Goal: Task Accomplishment & Management: Use online tool/utility

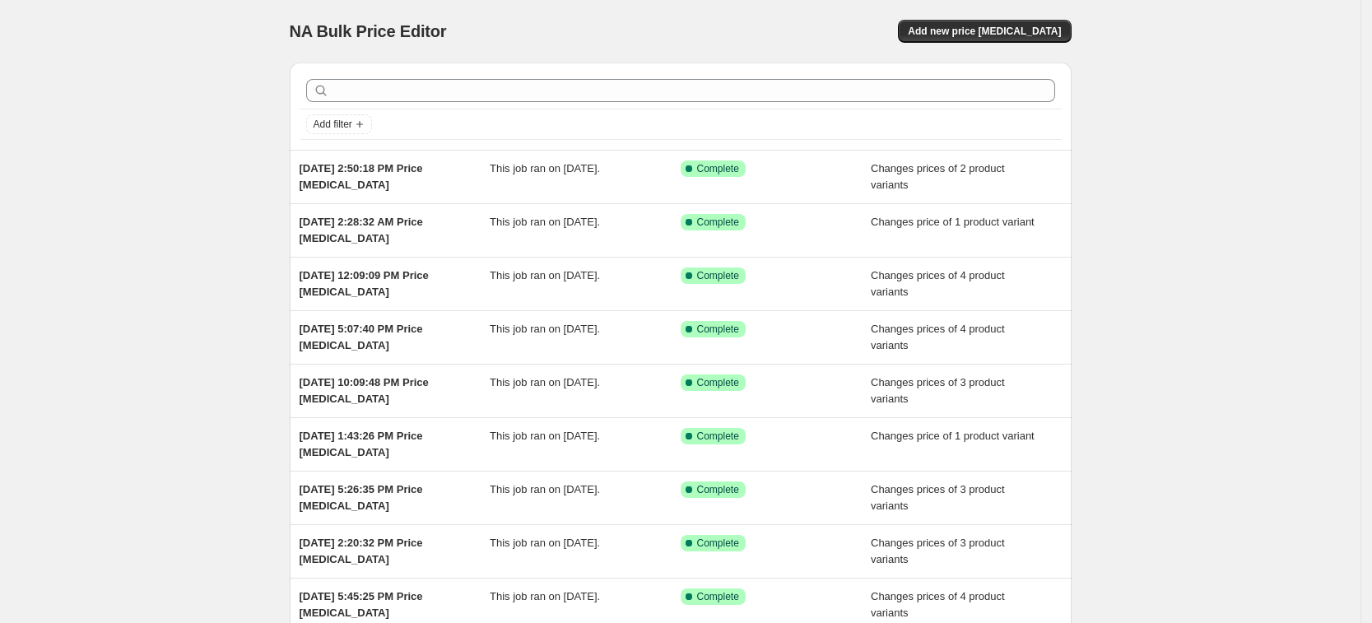
click at [1015, 43] on div "NA Bulk Price Editor. This page is ready NA Bulk Price Editor Add new price cha…" at bounding box center [681, 31] width 782 height 63
click at [1013, 26] on span "Add new price change job" at bounding box center [984, 31] width 153 height 13
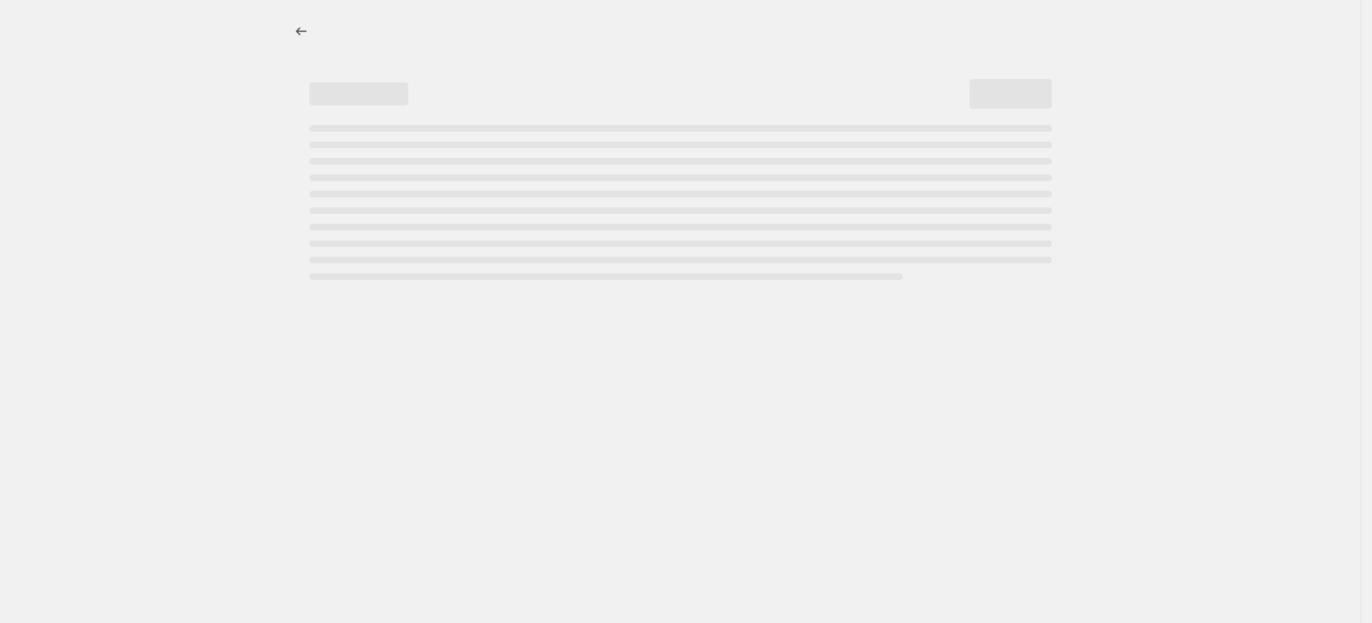
select select "percentage"
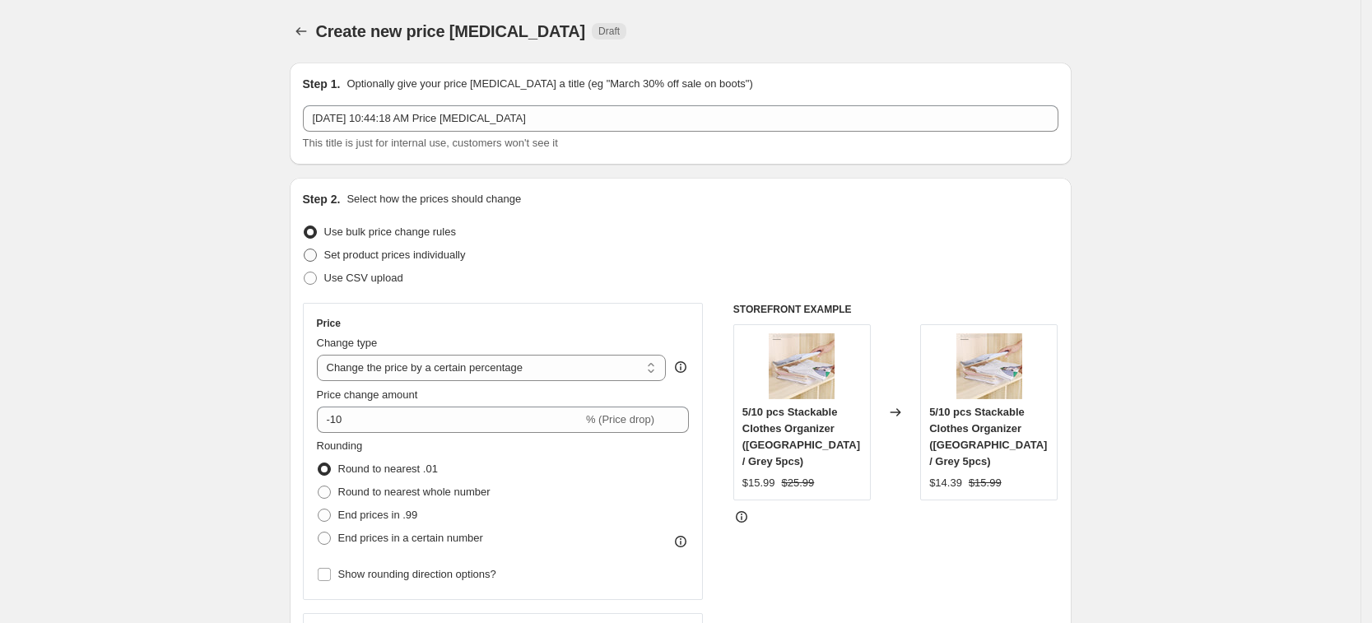
click at [436, 259] on span "Set product prices individually" at bounding box center [395, 254] width 142 height 12
click at [304, 249] on input "Set product prices individually" at bounding box center [304, 248] width 1 height 1
radio input "true"
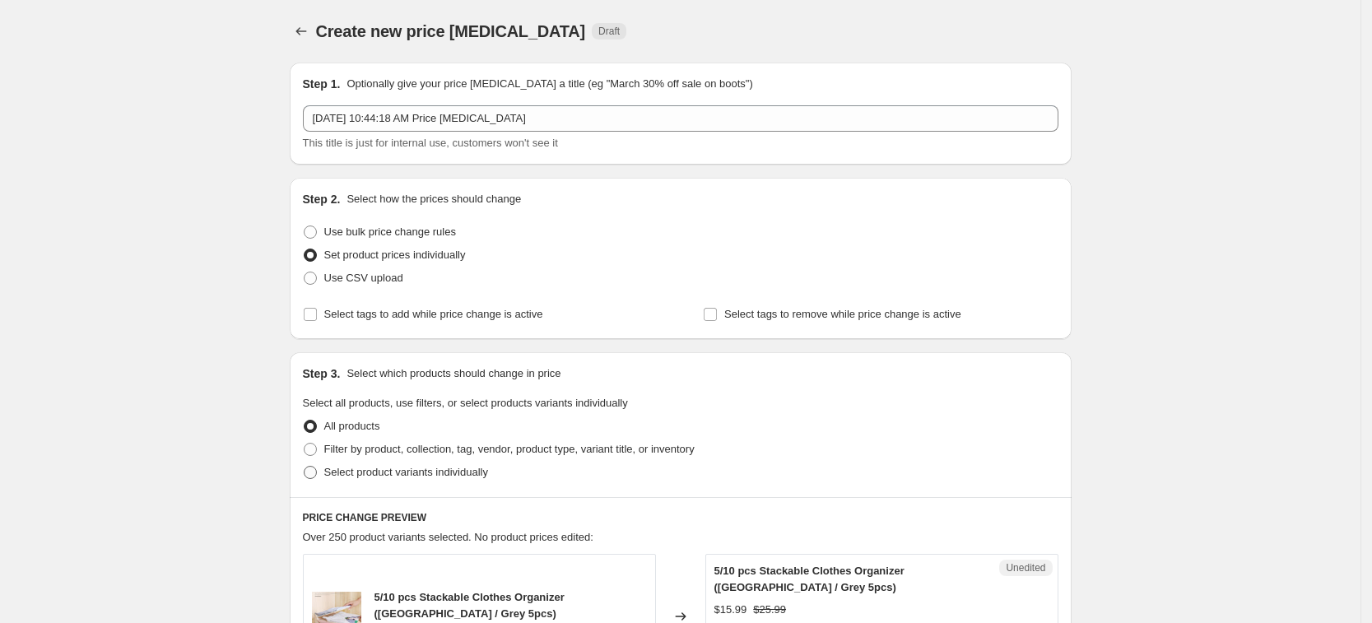
click at [442, 482] on label "Select product variants individually" at bounding box center [395, 472] width 185 height 23
click at [304, 467] on input "Select product variants individually" at bounding box center [304, 466] width 1 height 1
radio input "true"
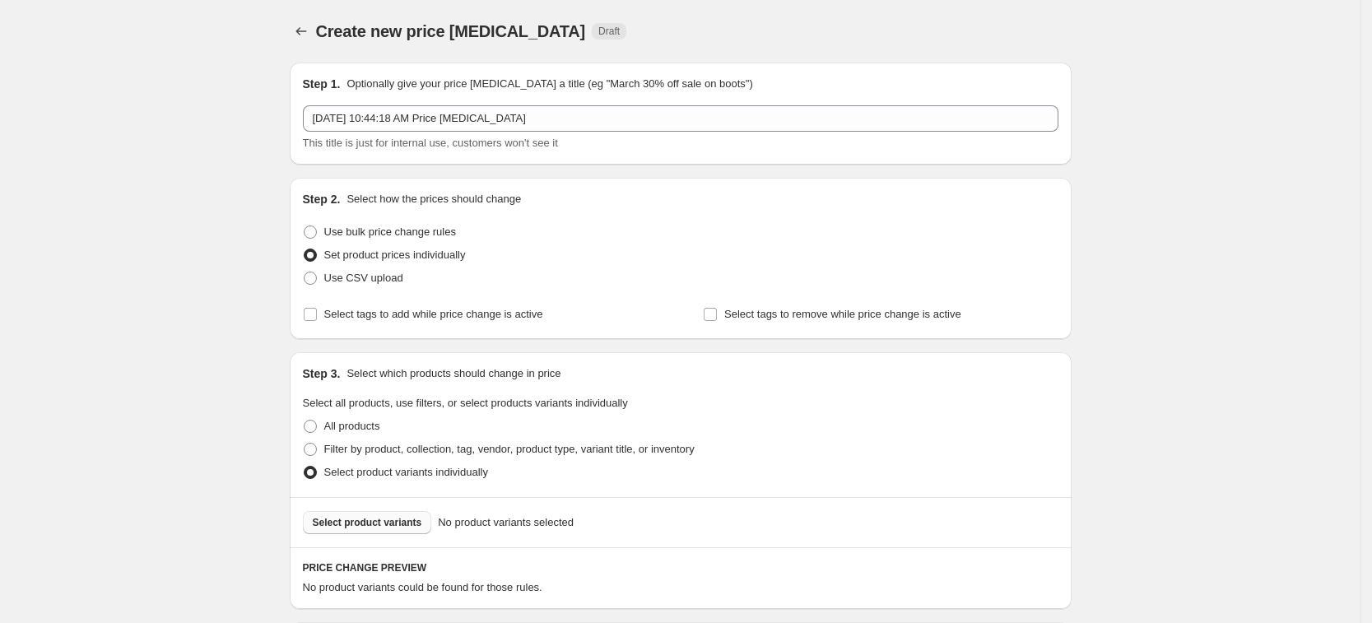
click at [397, 529] on button "Select product variants" at bounding box center [367, 522] width 129 height 23
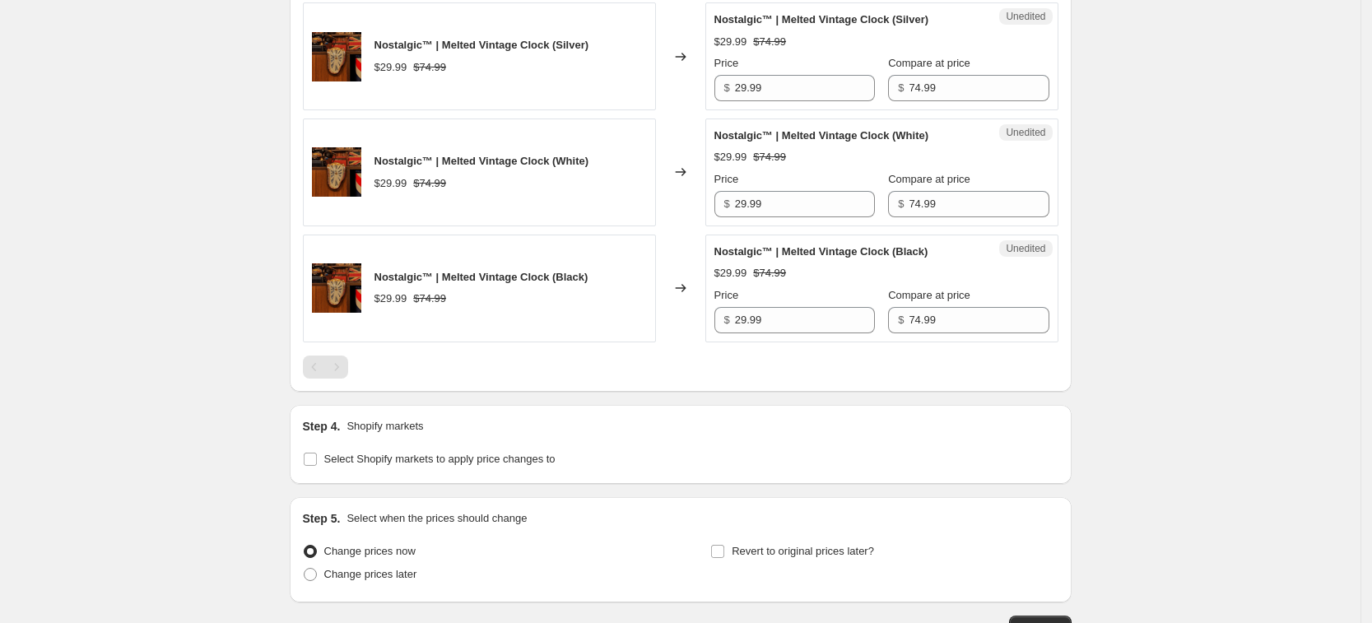
scroll to position [720, 0]
click at [426, 460] on span "Select Shopify markets to apply price changes to" at bounding box center [439, 456] width 231 height 12
click at [317, 460] on input "Select Shopify markets to apply price changes to" at bounding box center [310, 456] width 13 height 13
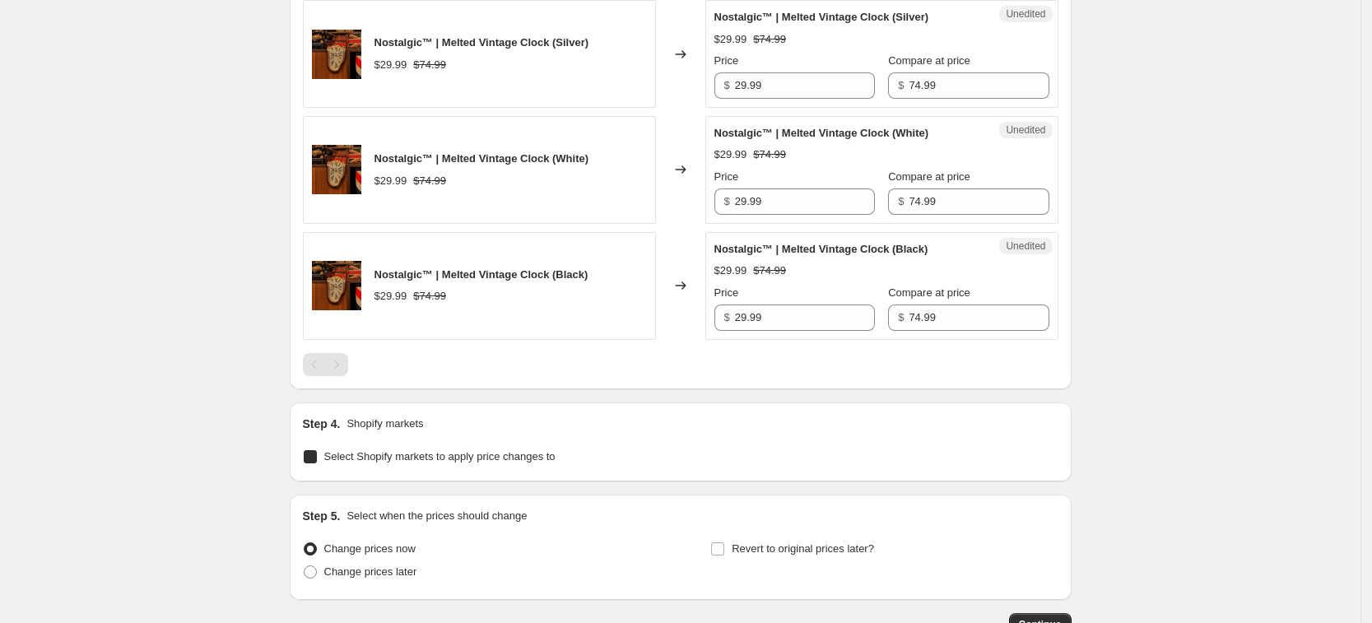
checkbox input "true"
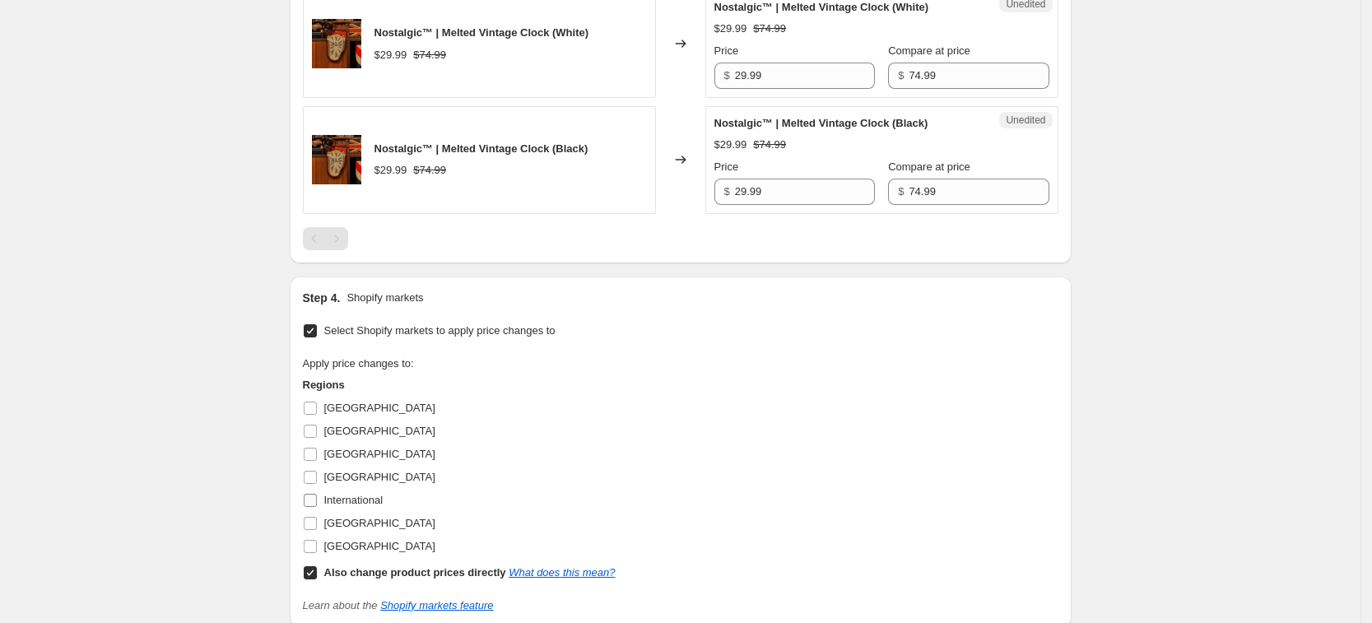
scroll to position [926, 0]
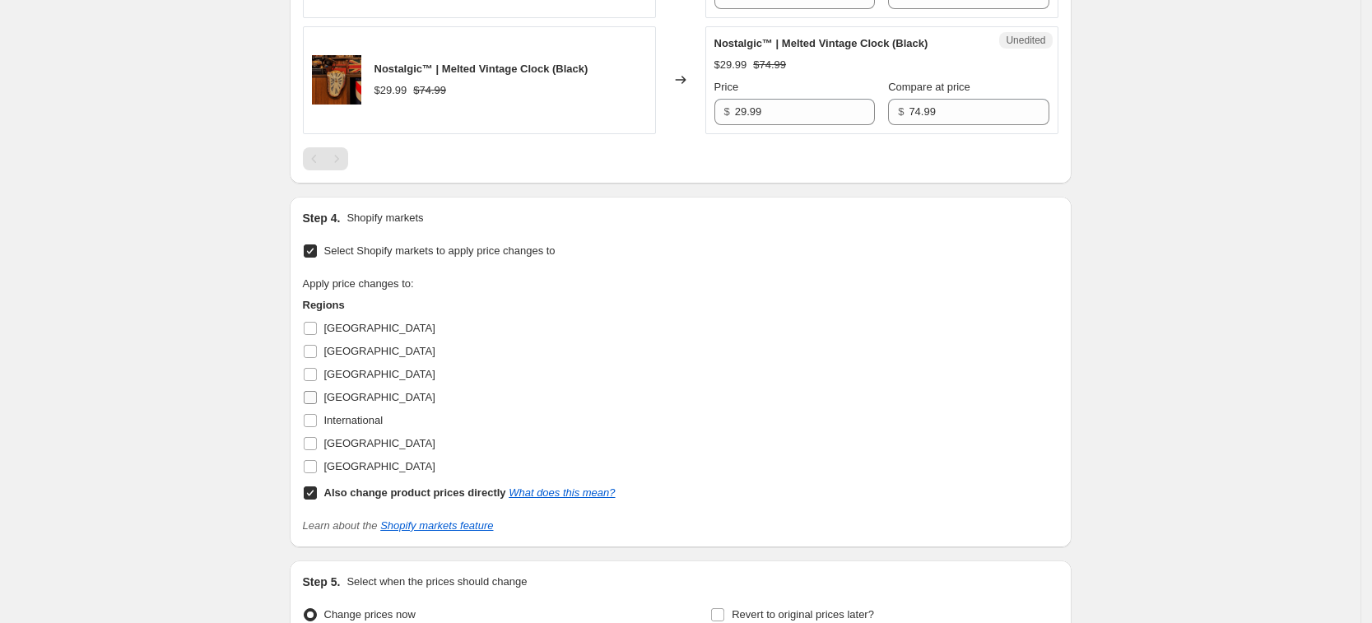
click at [355, 392] on span "Germany" at bounding box center [379, 397] width 111 height 12
click at [317, 392] on input "Germany" at bounding box center [310, 397] width 13 height 13
checkbox input "true"
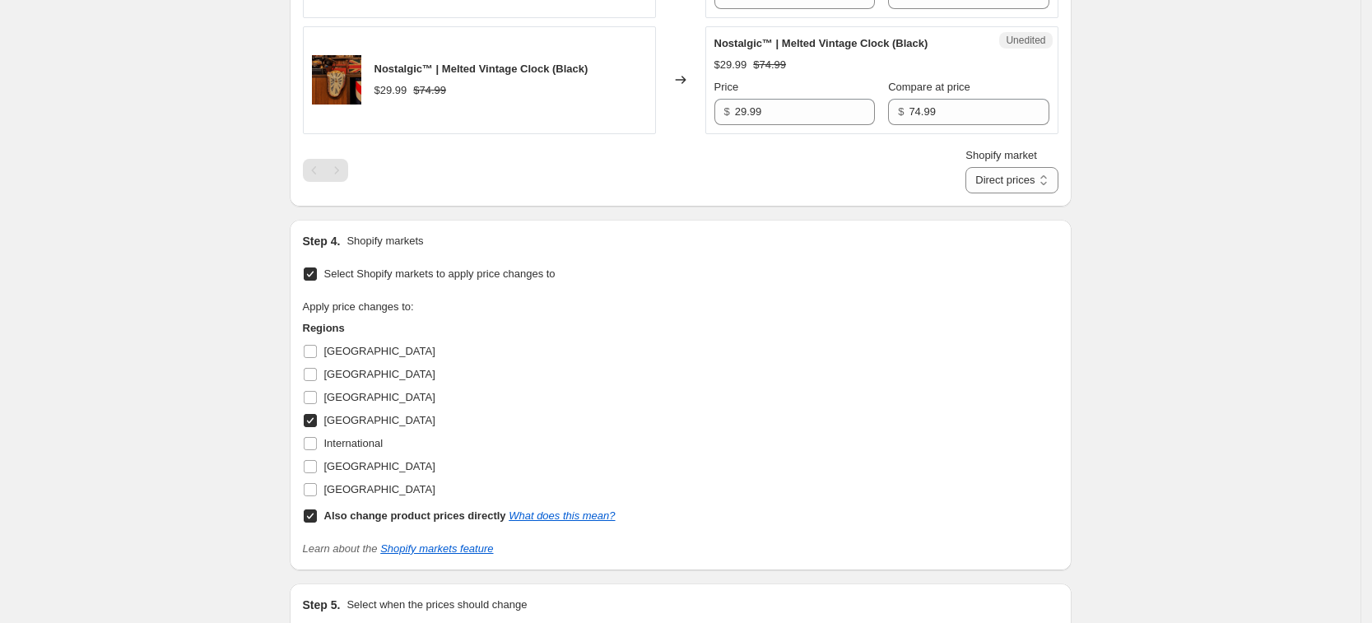
click at [355, 392] on span "France" at bounding box center [379, 397] width 111 height 12
click at [317, 392] on input "France" at bounding box center [310, 397] width 13 height 13
checkbox input "true"
click at [358, 467] on span "United Kingdom" at bounding box center [379, 466] width 111 height 12
click at [317, 467] on input "United Kingdom" at bounding box center [310, 466] width 13 height 13
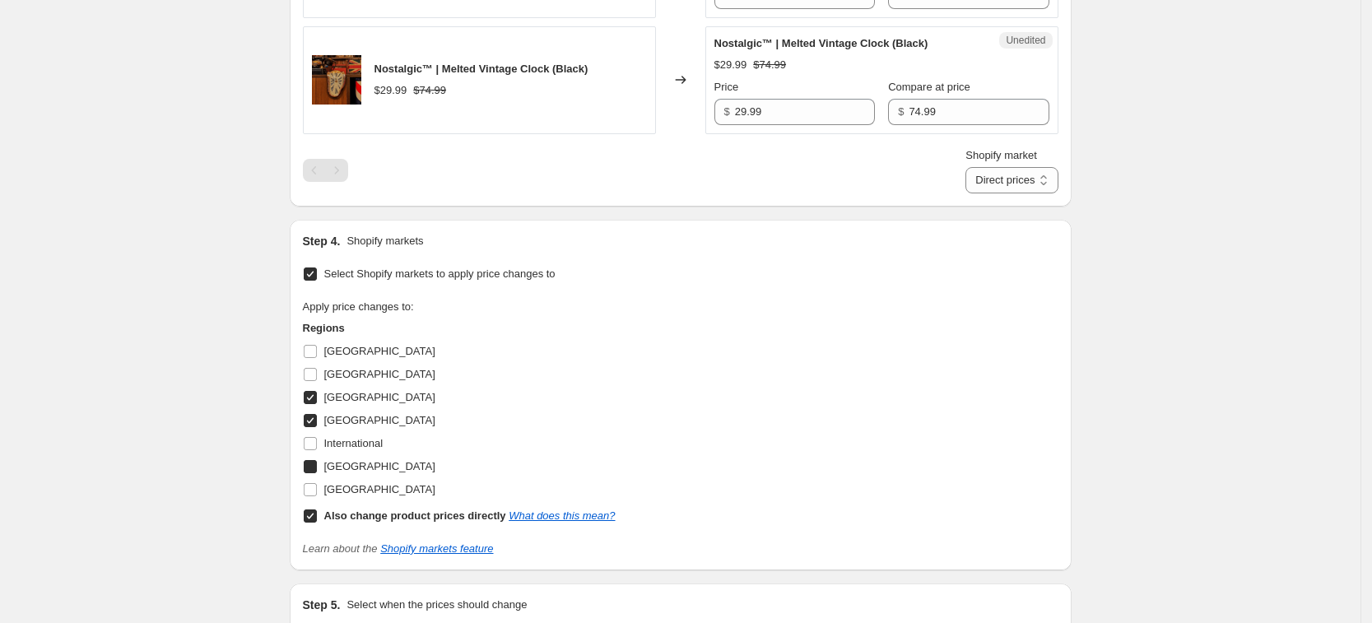
checkbox input "true"
click at [364, 485] on span "United States" at bounding box center [379, 489] width 111 height 12
click at [317, 485] on input "United States" at bounding box center [310, 489] width 13 height 13
checkbox input "true"
click at [374, 505] on label "Also change product prices directly What does this mean?" at bounding box center [459, 515] width 313 height 23
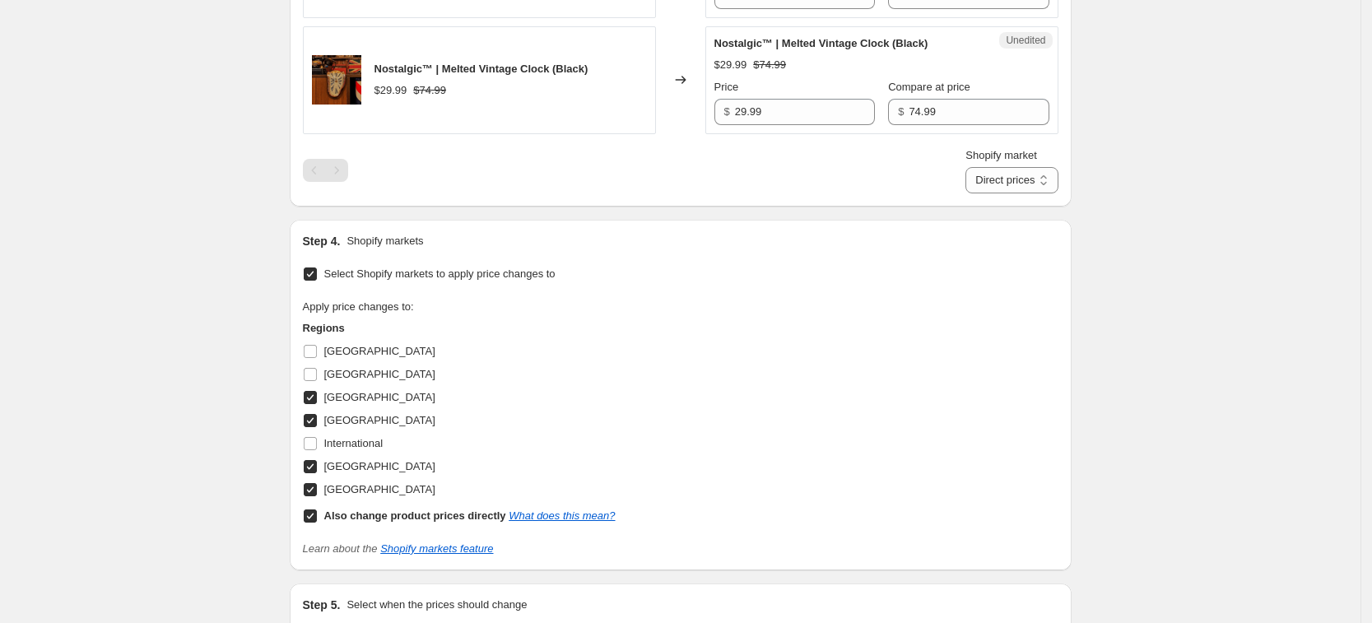
click at [317, 509] on input "Also change product prices directly What does this mean?" at bounding box center [310, 515] width 13 height 13
checkbox input "false"
click at [1017, 174] on select "France Germany United Kingdom United States" at bounding box center [985, 180] width 144 height 26
select select "7501644017"
click at [952, 193] on select "France Germany United Kingdom United States" at bounding box center [985, 180] width 144 height 26
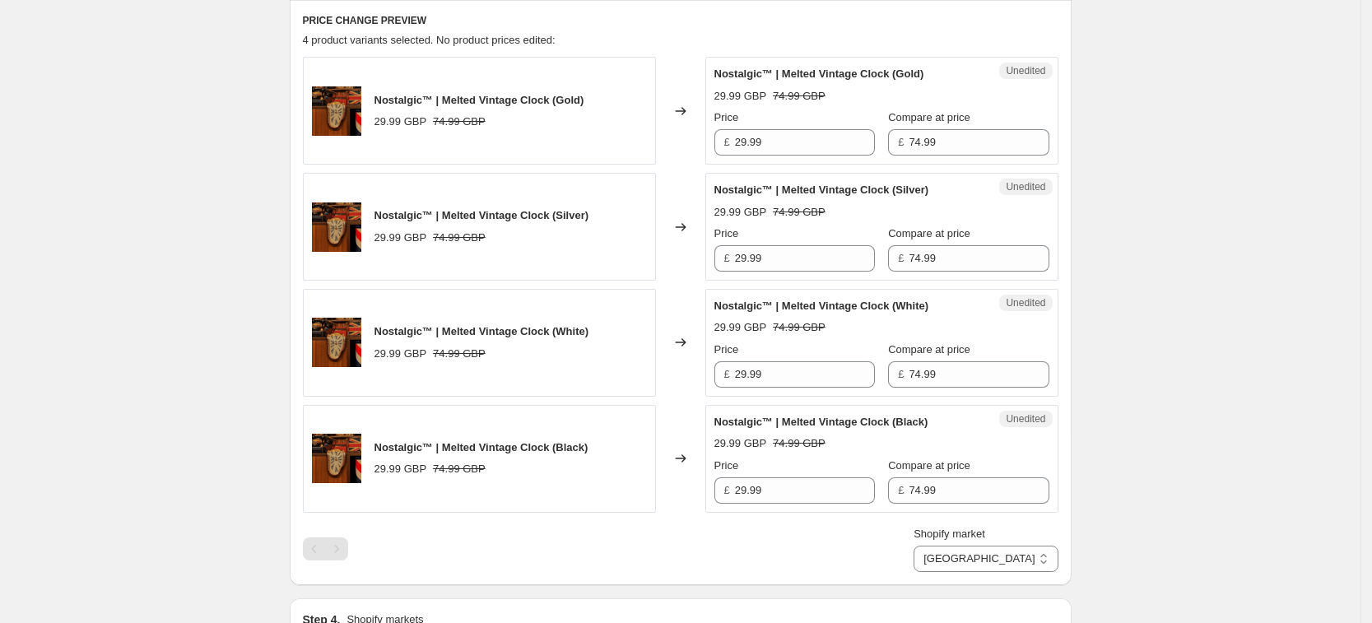
scroll to position [514, 0]
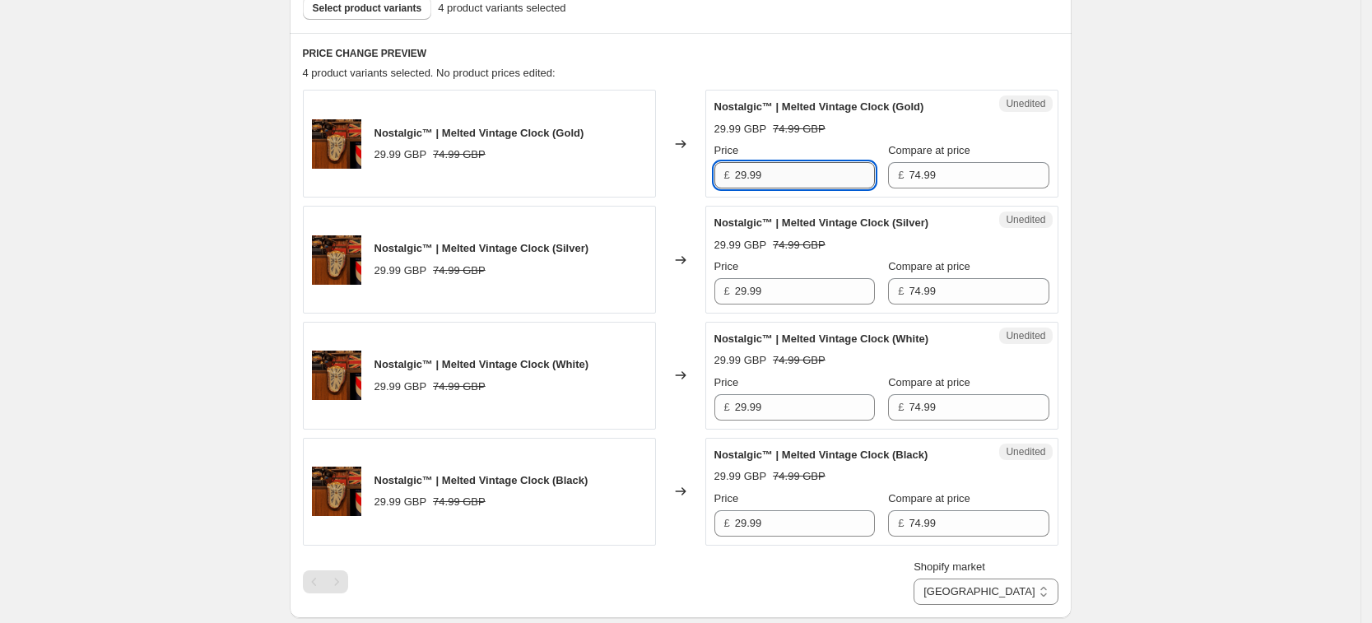
click at [781, 182] on input "29.99" at bounding box center [805, 175] width 140 height 26
click at [750, 177] on input "25.99" at bounding box center [805, 175] width 140 height 26
type input "25.99"
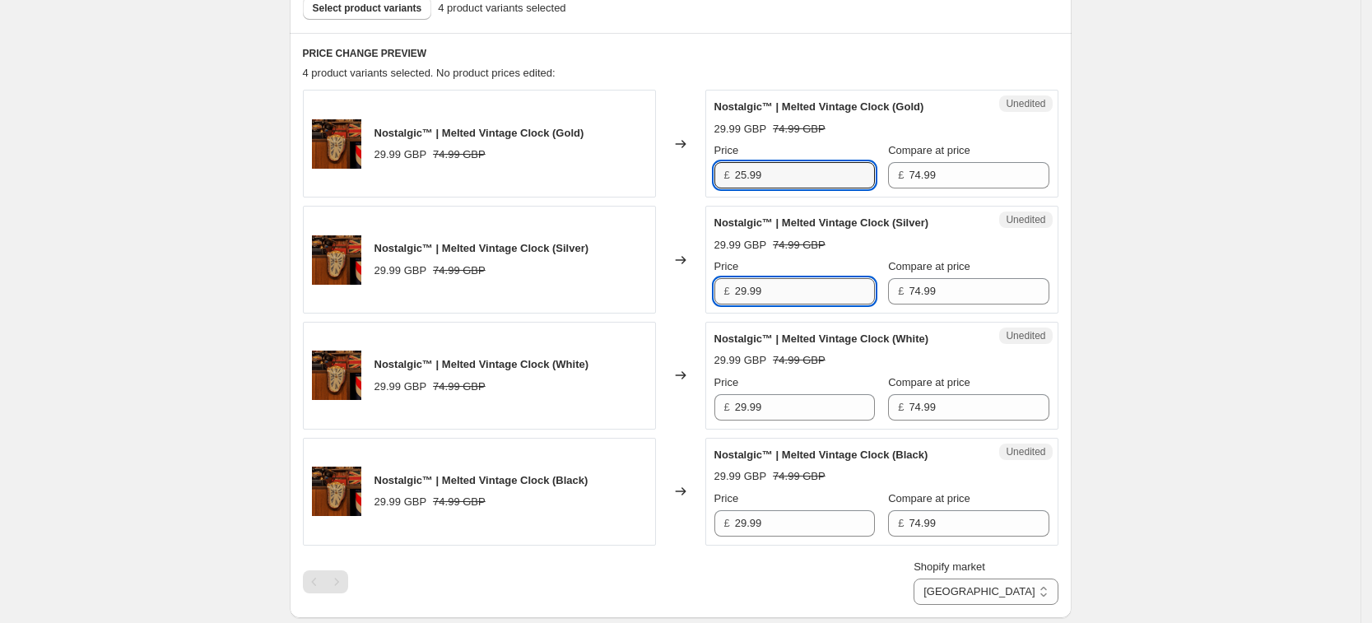
click at [755, 288] on input "29.99" at bounding box center [805, 291] width 140 height 26
paste input "5"
type input "25.99"
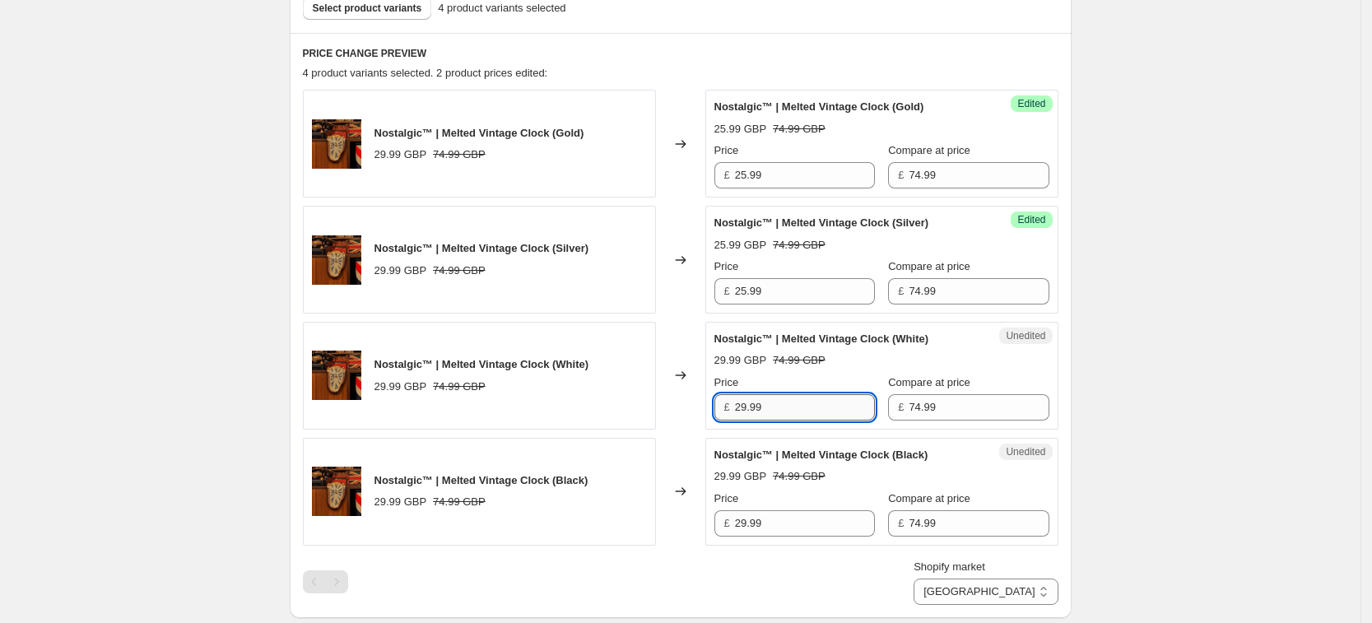
click at [790, 405] on input "29.99" at bounding box center [805, 407] width 140 height 26
paste input "5"
type input "25.99"
click at [790, 517] on input "29.99" at bounding box center [805, 523] width 140 height 26
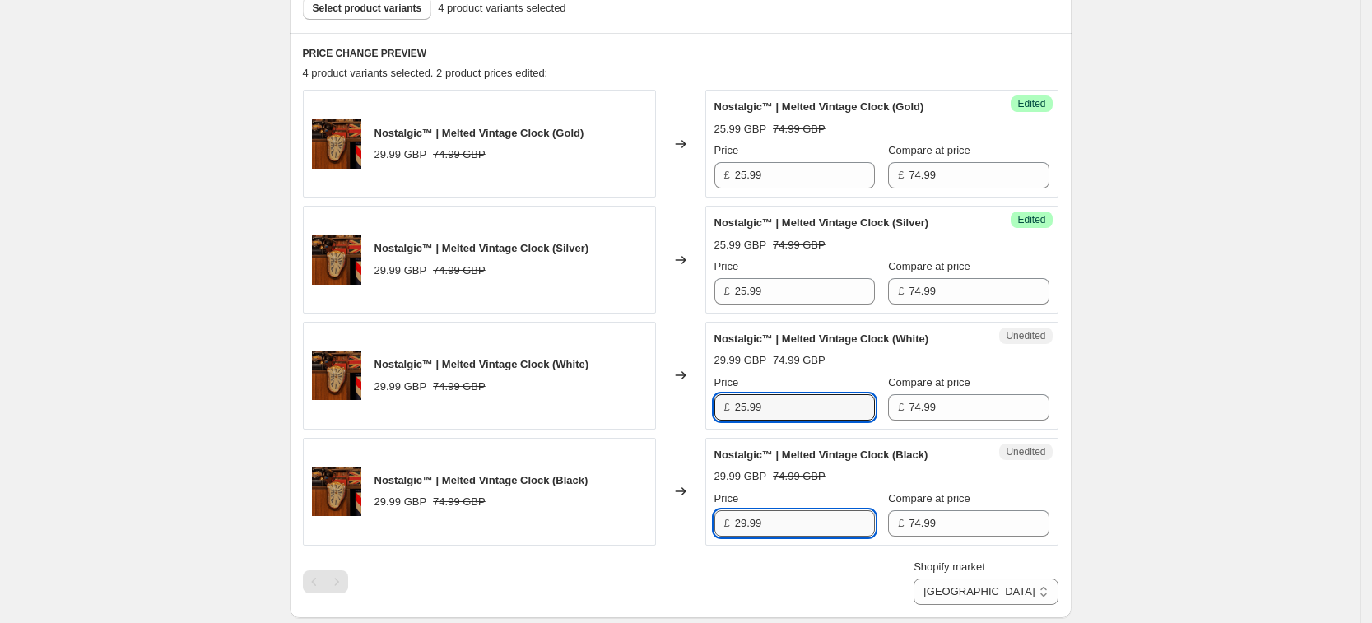
click at [790, 517] on input "29.99" at bounding box center [805, 523] width 140 height 26
paste input "5"
type input "25.99"
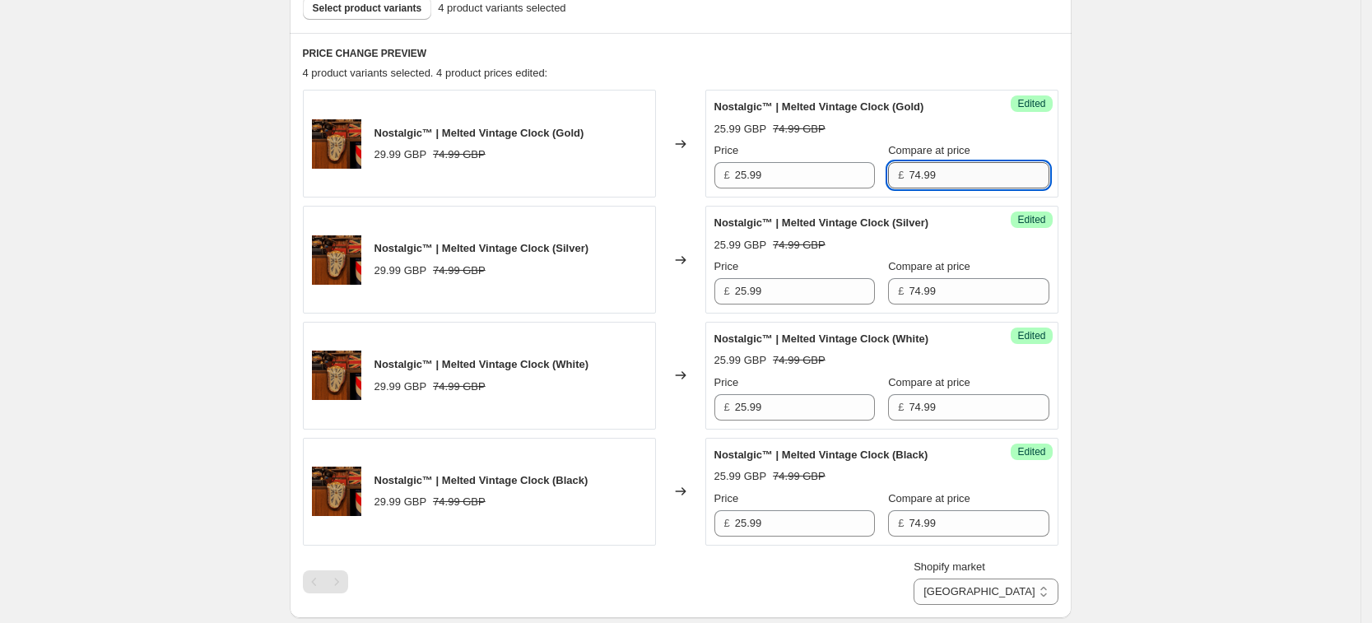
click at [921, 183] on input "74.99" at bounding box center [978, 175] width 140 height 26
click at [908, 181] on input "63.99" at bounding box center [978, 175] width 140 height 26
type input "63.99"
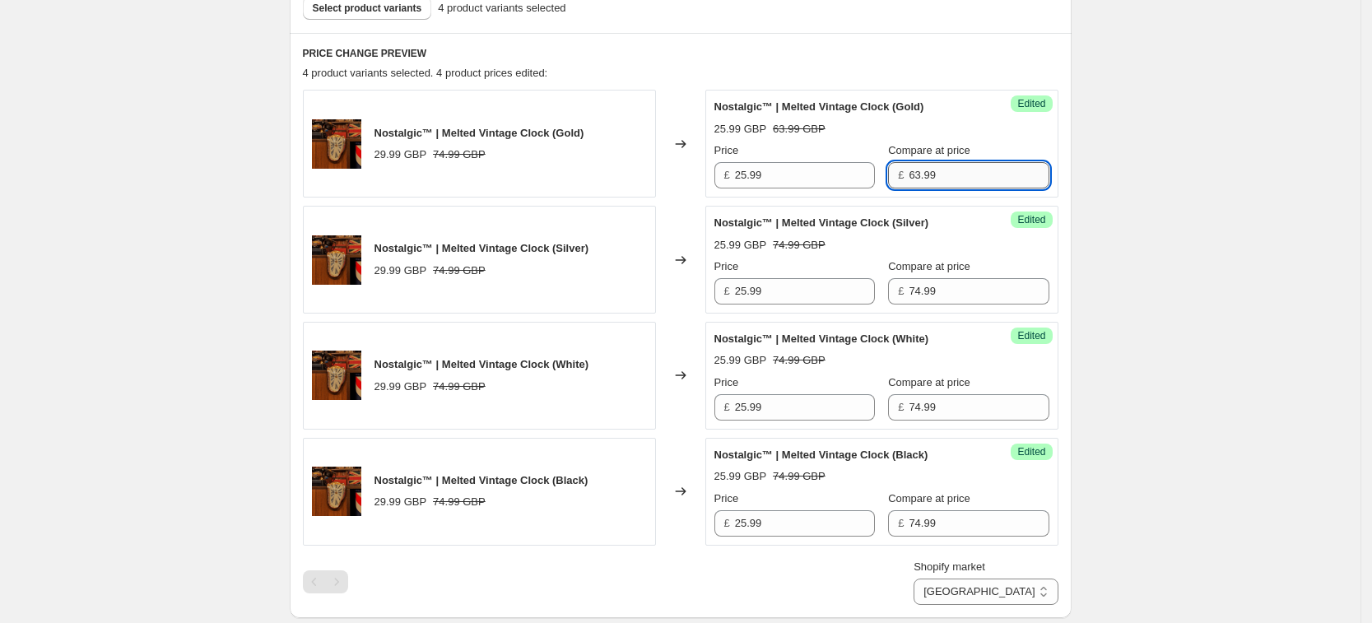
click at [916, 171] on input "63.99" at bounding box center [978, 175] width 140 height 26
click at [912, 285] on input "74.99" at bounding box center [978, 291] width 140 height 26
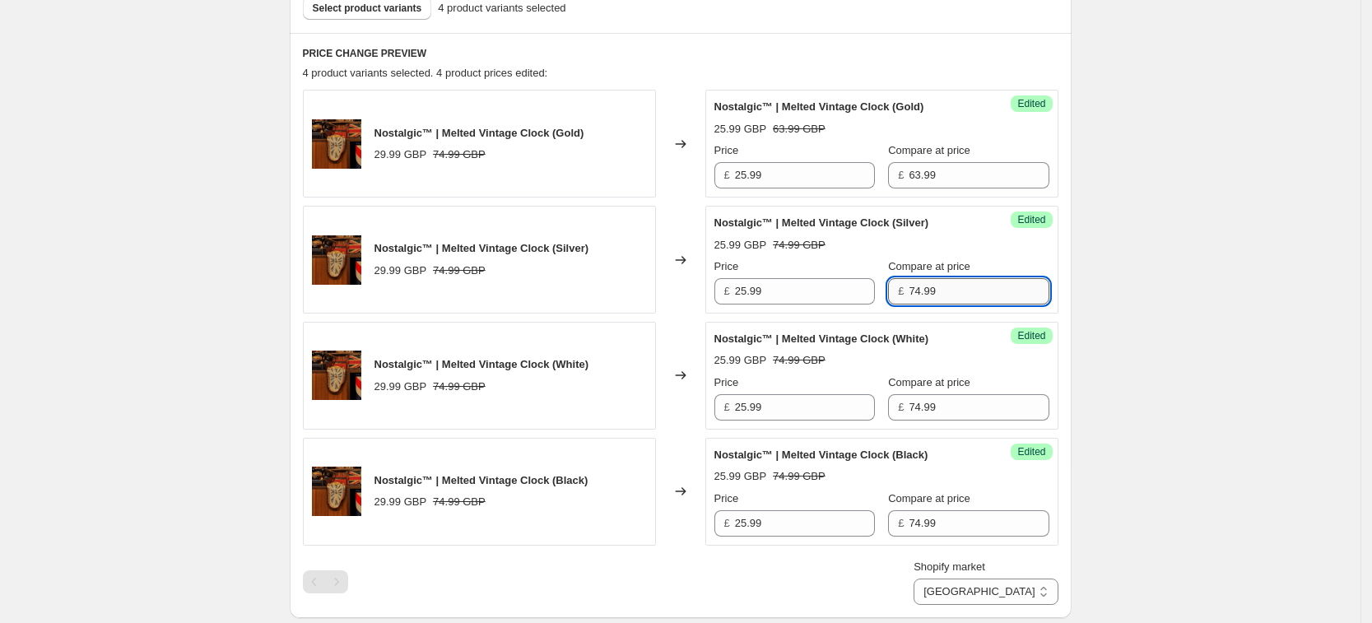
click at [912, 285] on input "74.99" at bounding box center [978, 291] width 140 height 26
paste input "63"
type input "63.99"
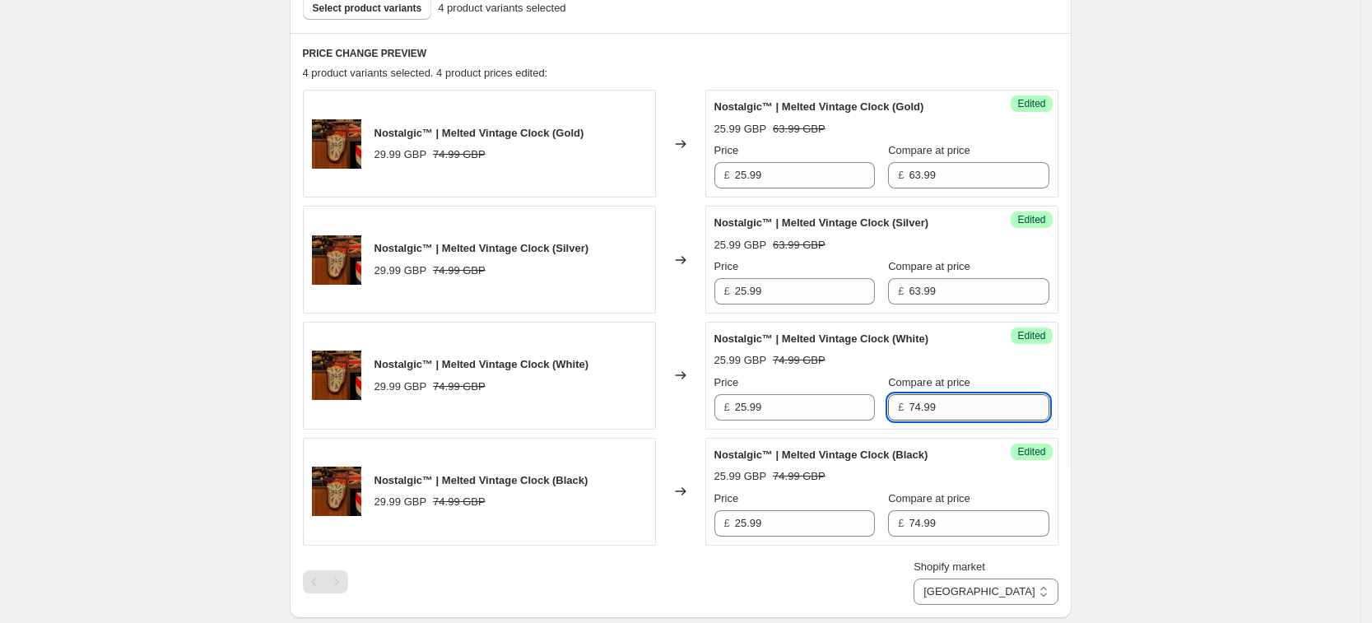
click at [923, 398] on input "74.99" at bounding box center [978, 407] width 140 height 26
paste input "63"
type input "63.99"
click at [908, 527] on input "74.99" at bounding box center [978, 523] width 140 height 26
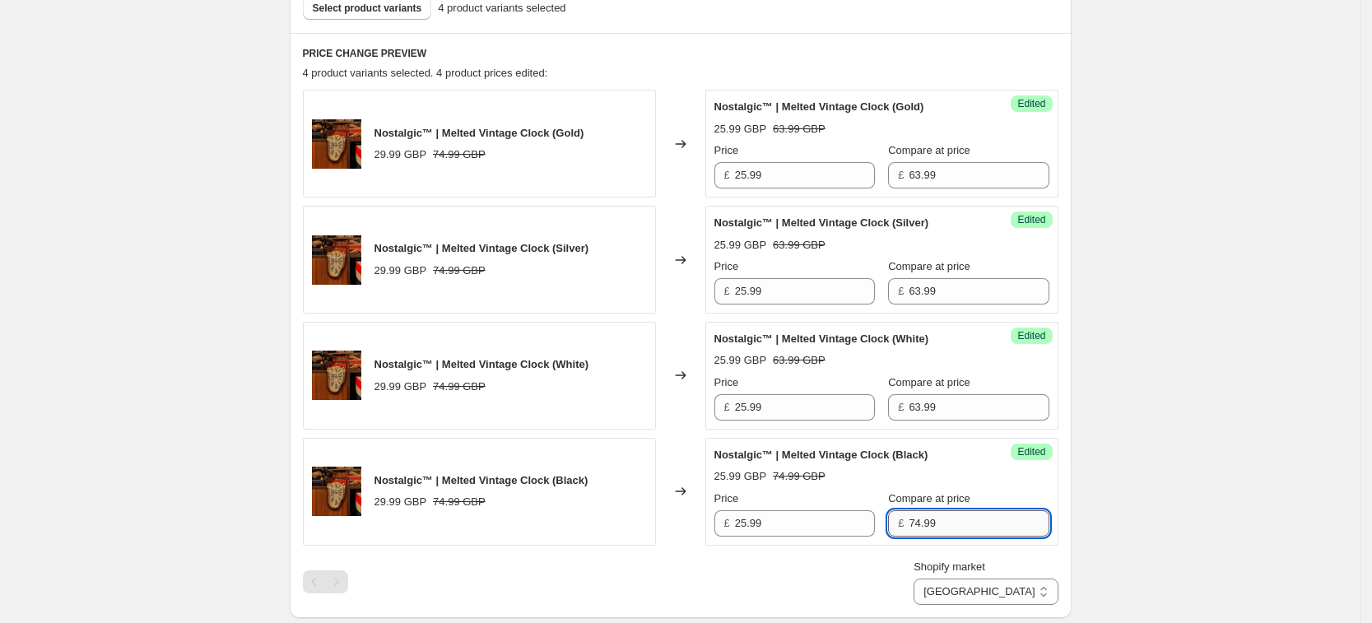
click at [908, 527] on input "74.99" at bounding box center [978, 523] width 140 height 26
paste input "63"
type input "63.99"
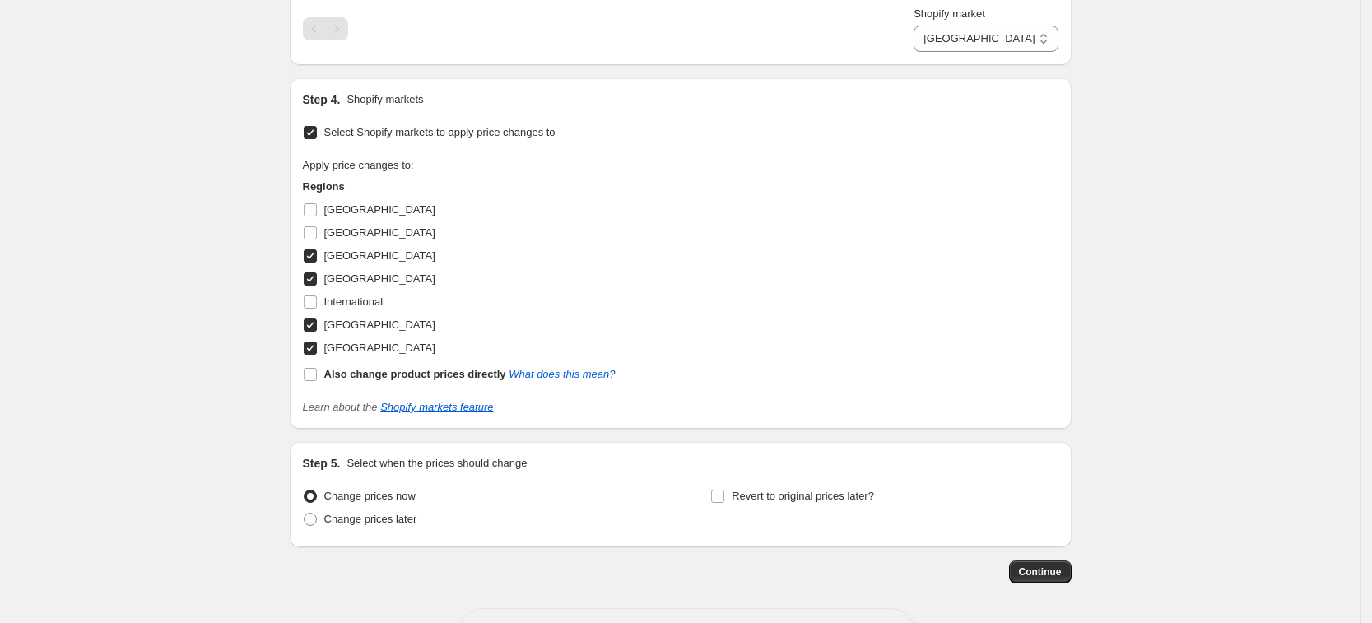
scroll to position [1128, 0]
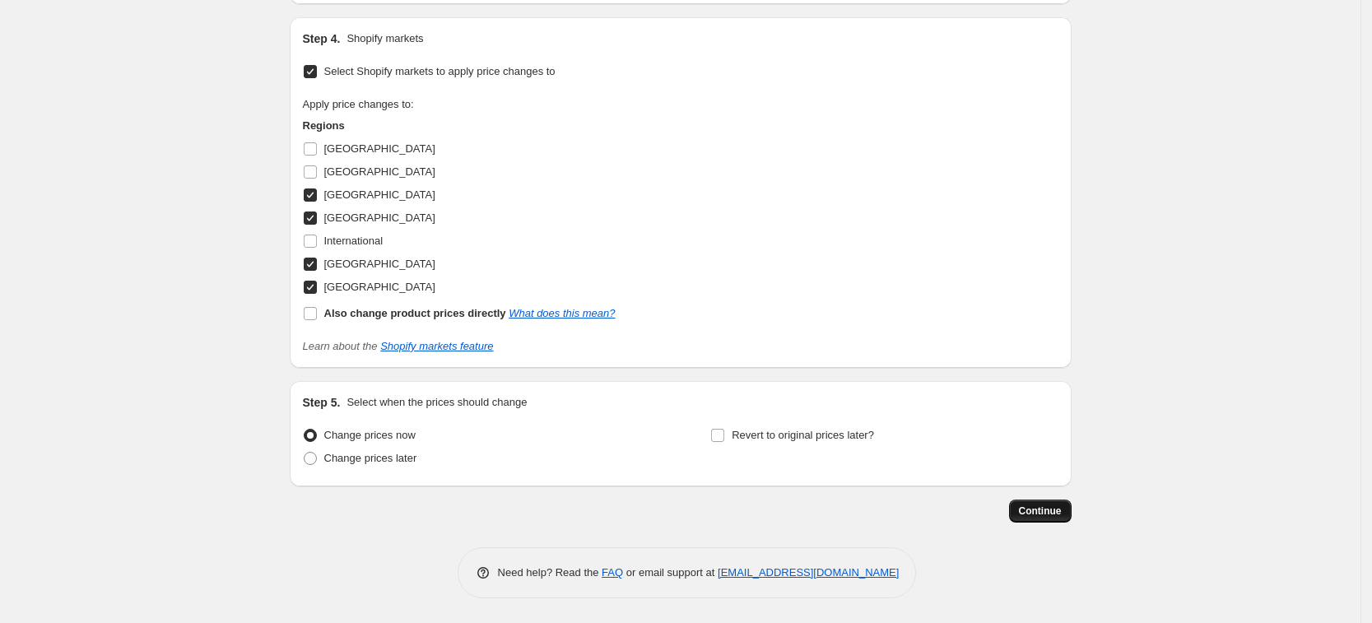
click at [1060, 517] on button "Continue" at bounding box center [1040, 510] width 63 height 23
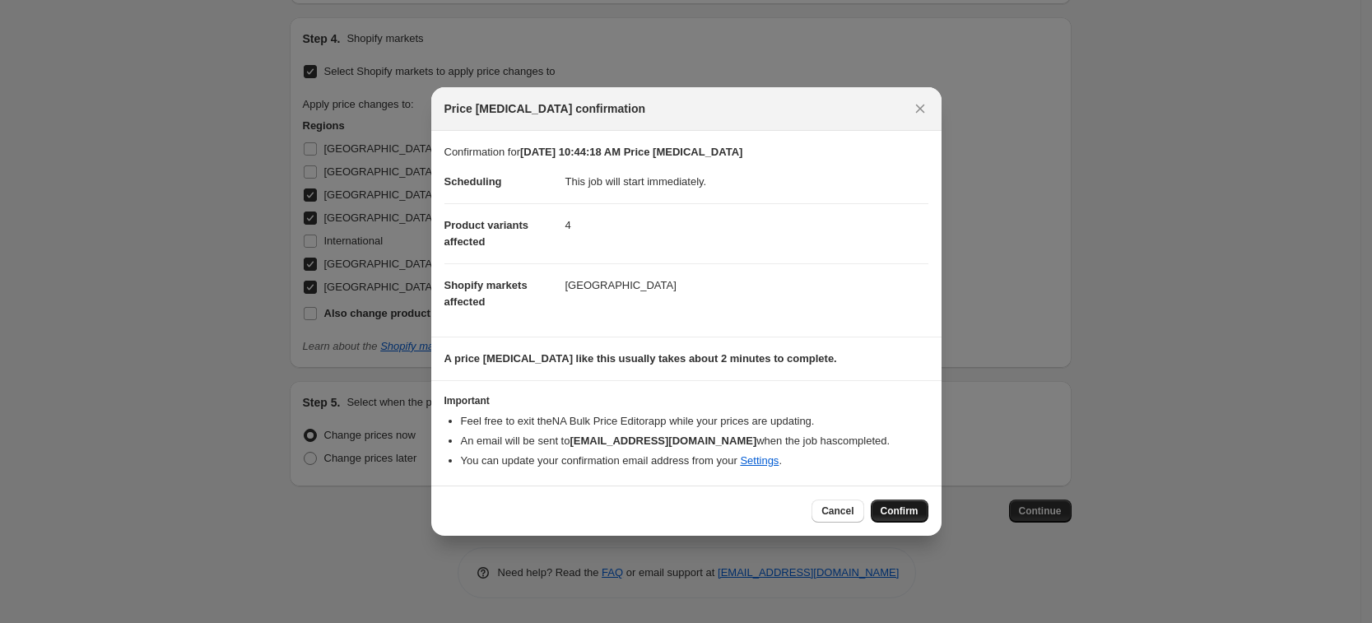
click at [903, 518] on button "Confirm" at bounding box center [899, 510] width 58 height 23
